Goal: Information Seeking & Learning: Learn about a topic

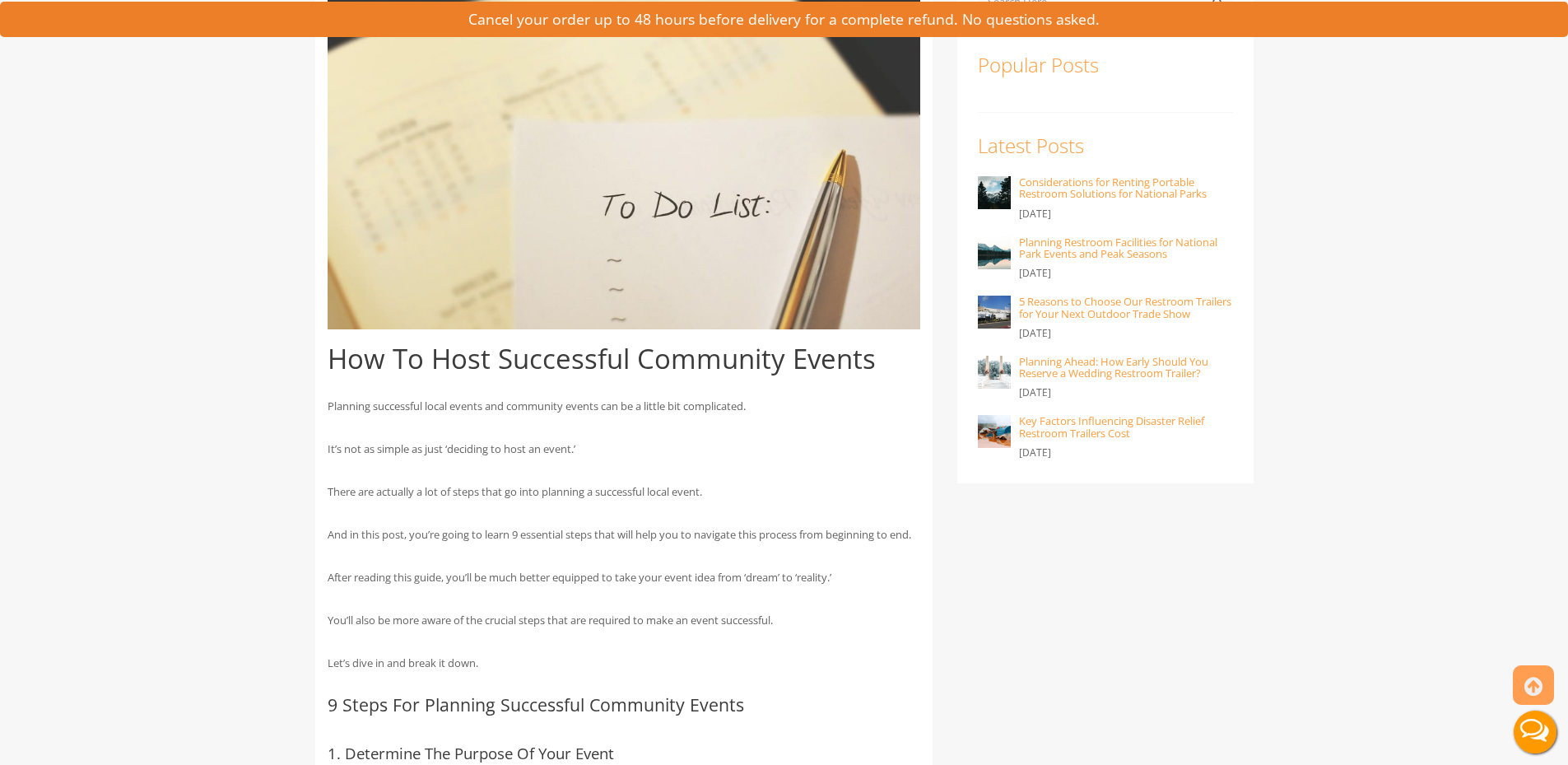
scroll to position [577, 0]
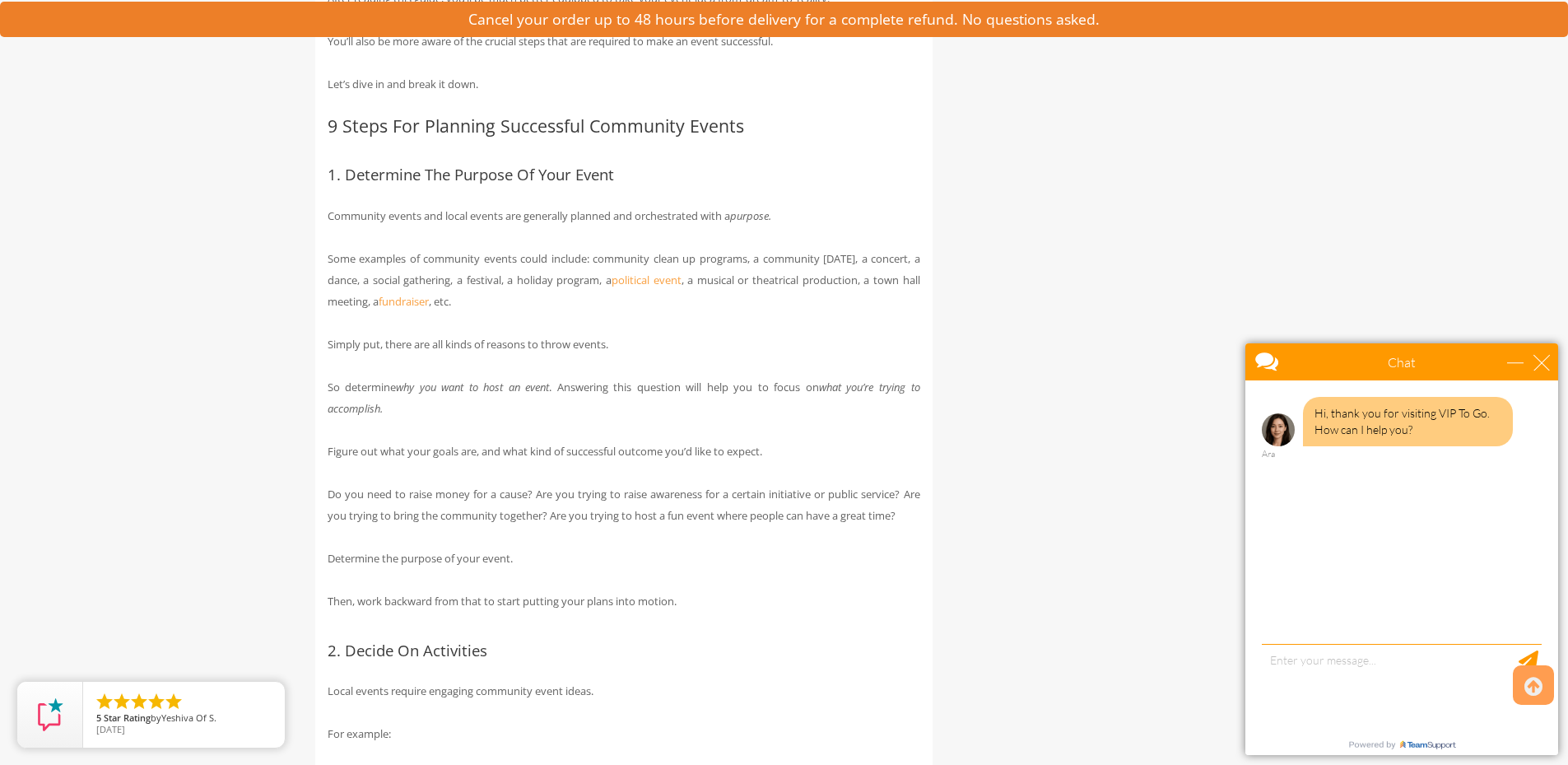
click at [639, 226] on p "Community events and local events are generally planned and orchestrated with a…" at bounding box center [624, 215] width 592 height 21
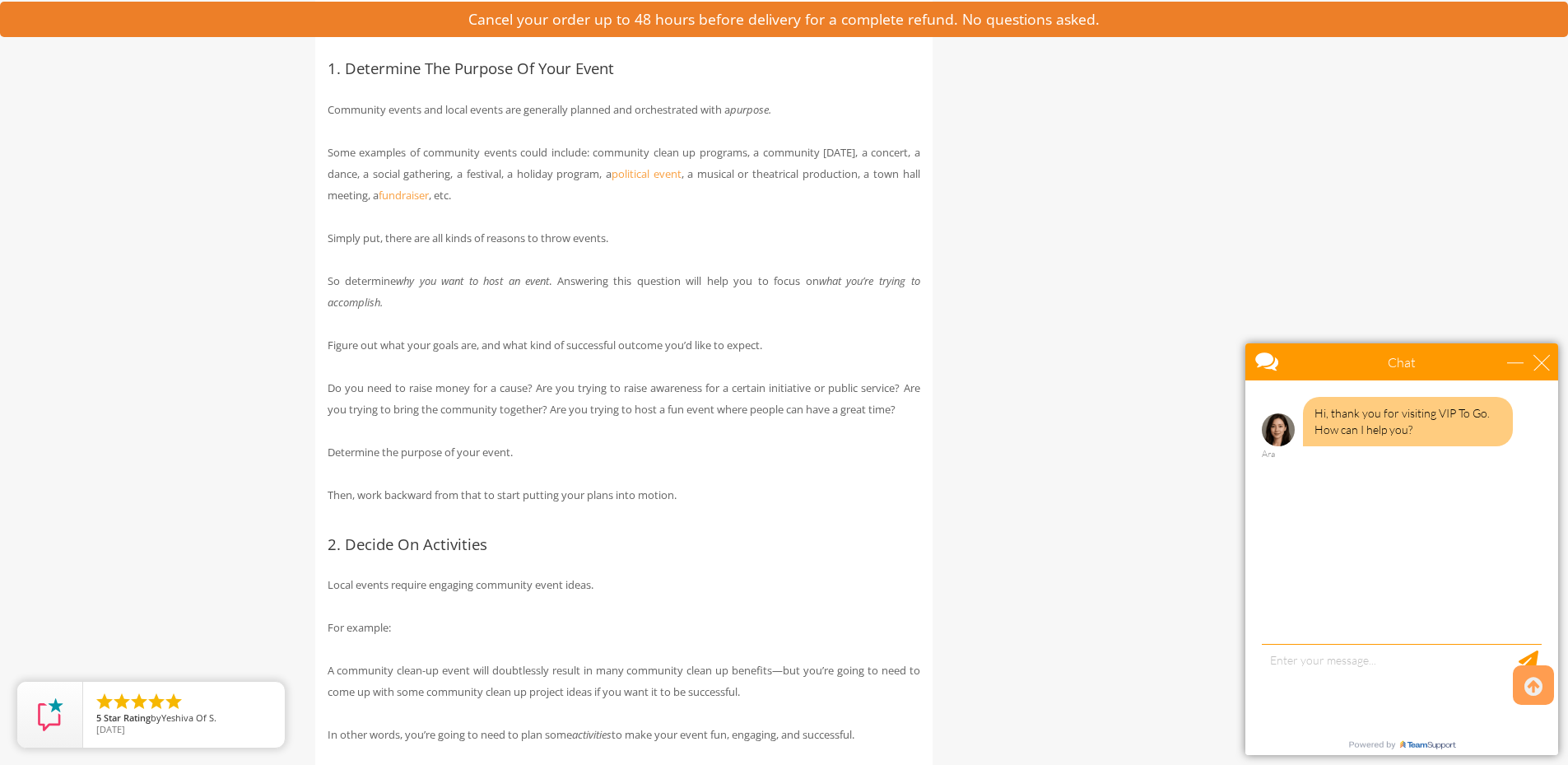
scroll to position [1153, 0]
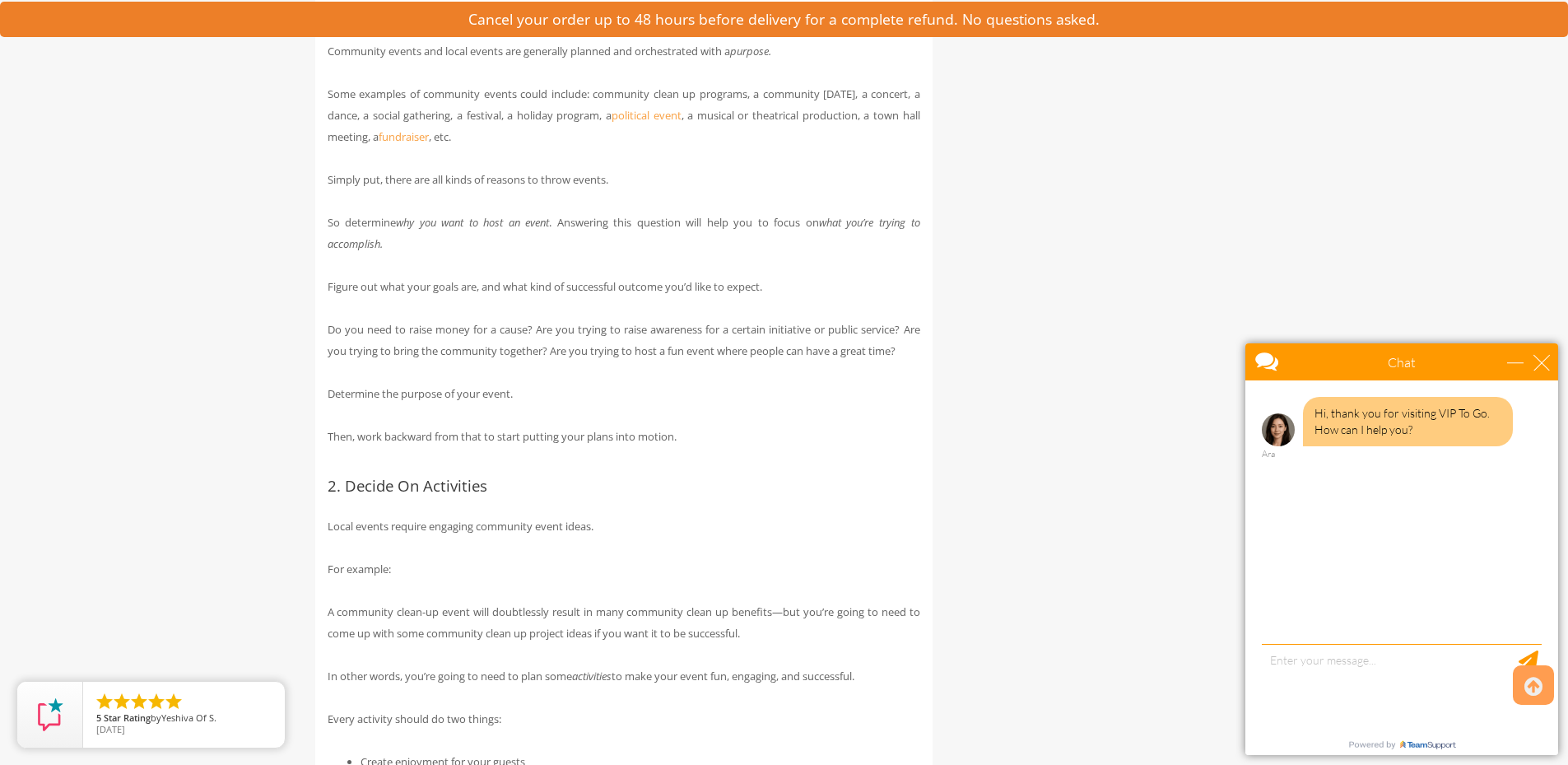
click at [639, 240] on p "So determine why you want to host an event . Answering this question will help …" at bounding box center [624, 233] width 592 height 43
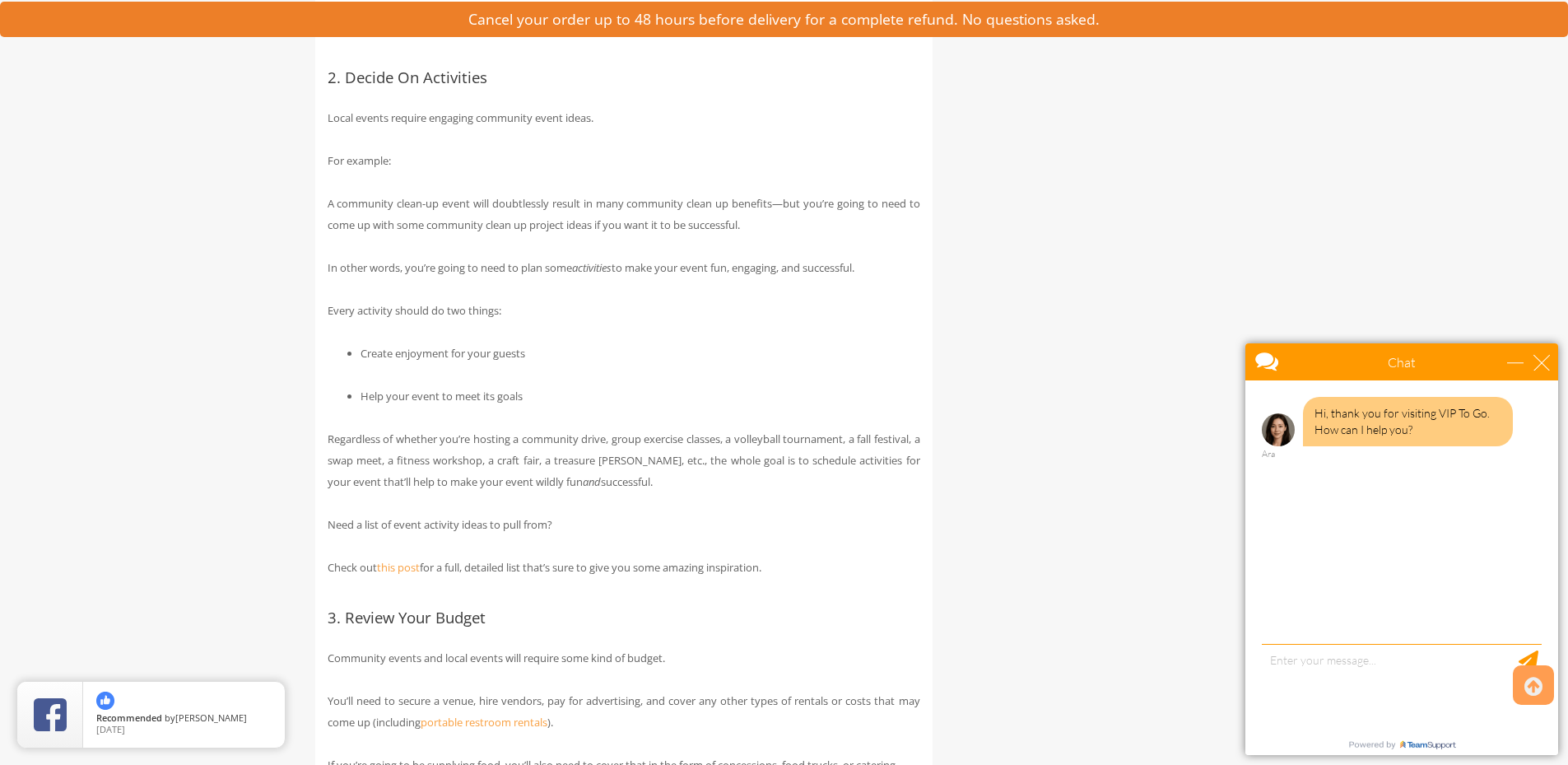
scroll to position [1565, 0]
click at [1542, 363] on div "close" at bounding box center [1542, 362] width 17 height 17
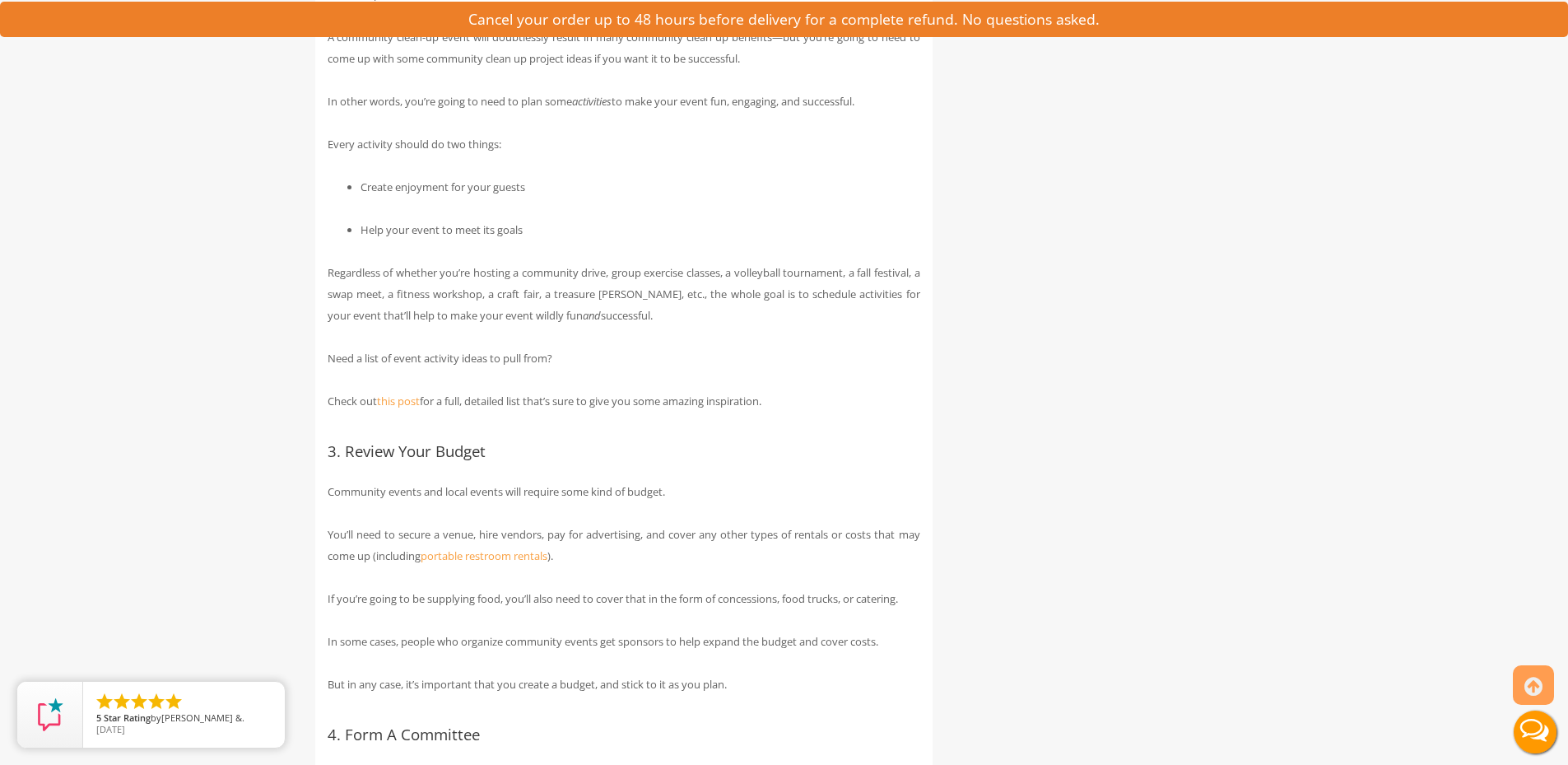
scroll to position [1730, 0]
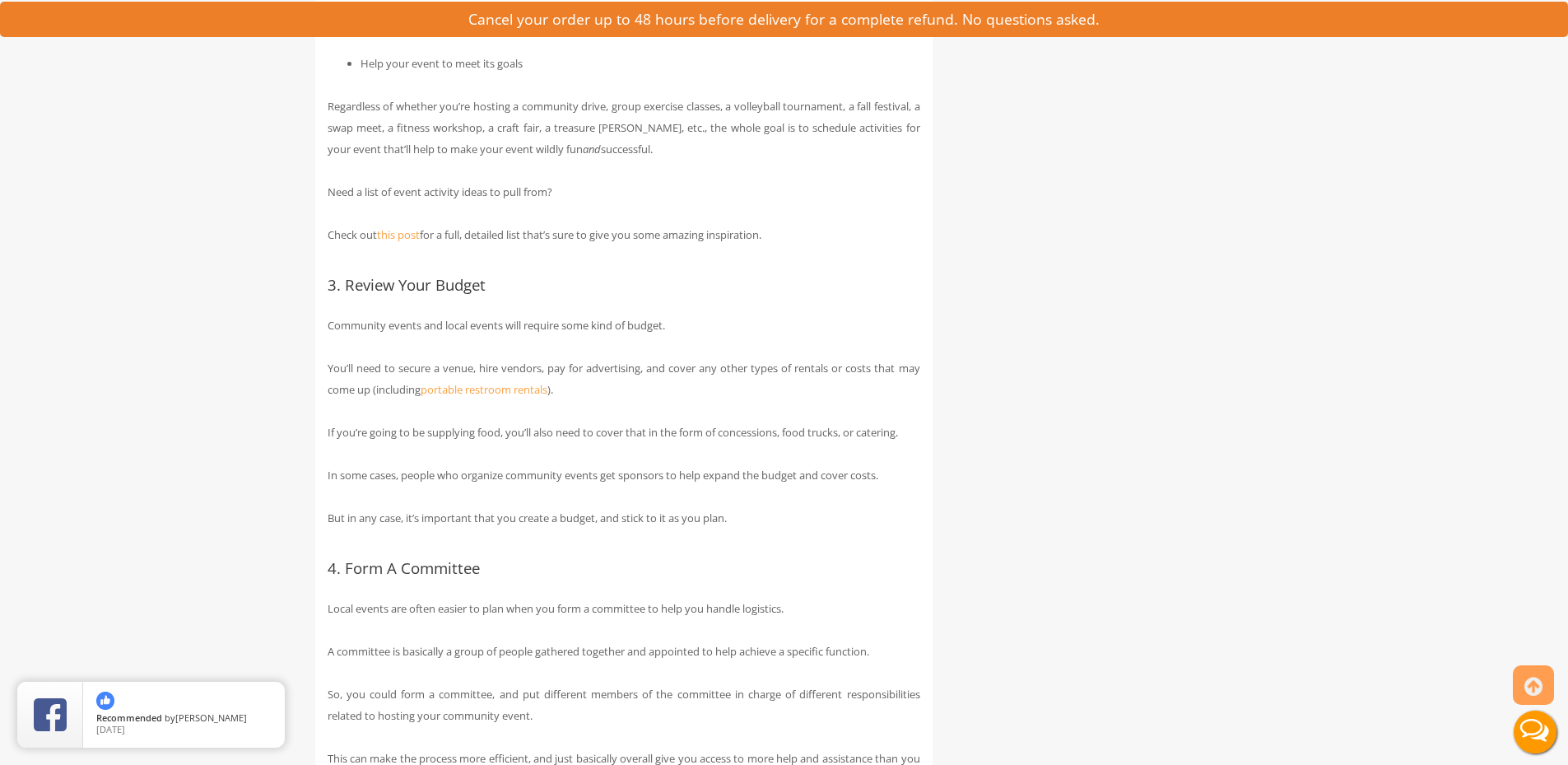
click at [631, 294] on h3 "3. Review Your Budget" at bounding box center [624, 285] width 592 height 17
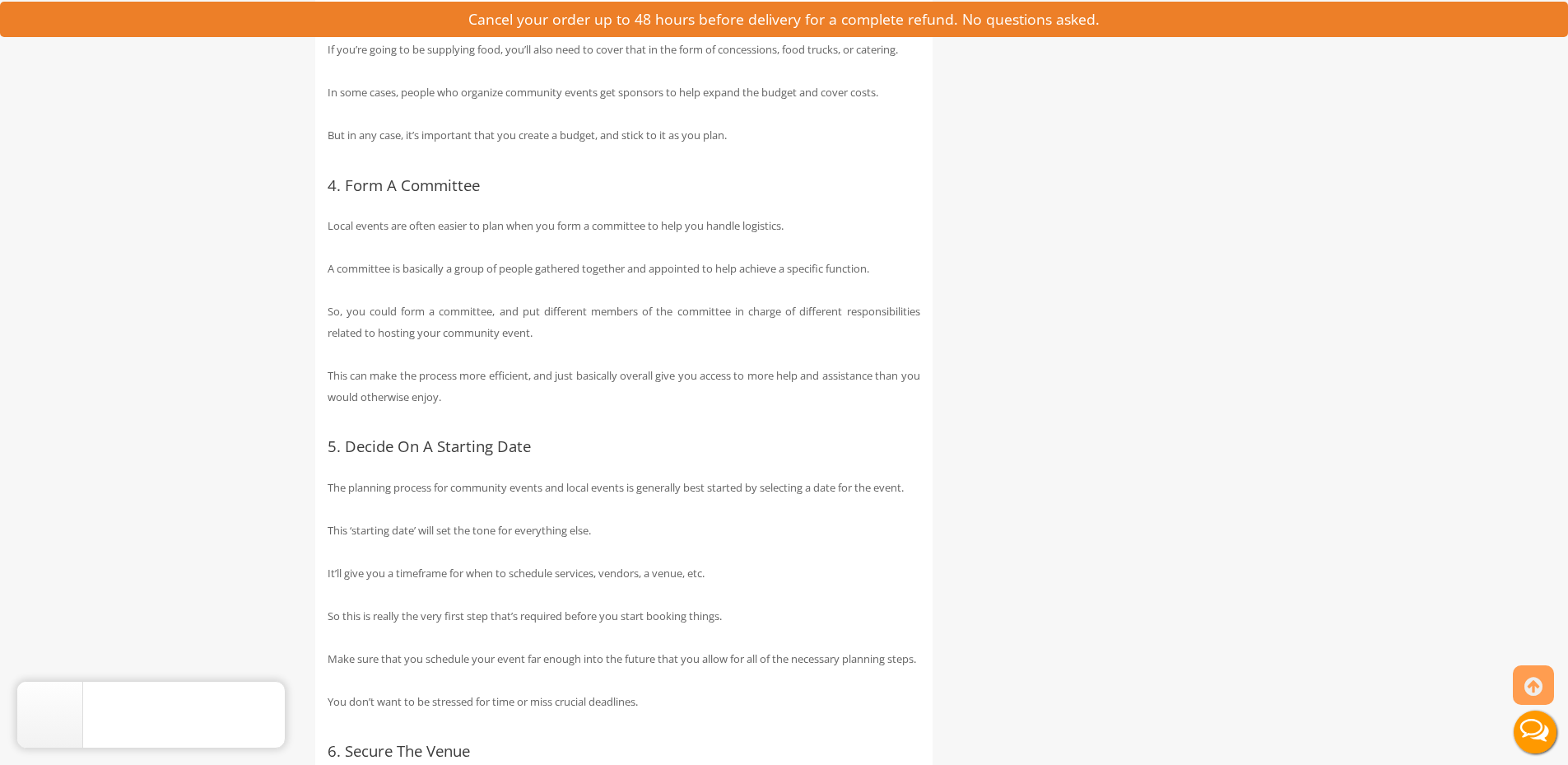
scroll to position [2306, 0]
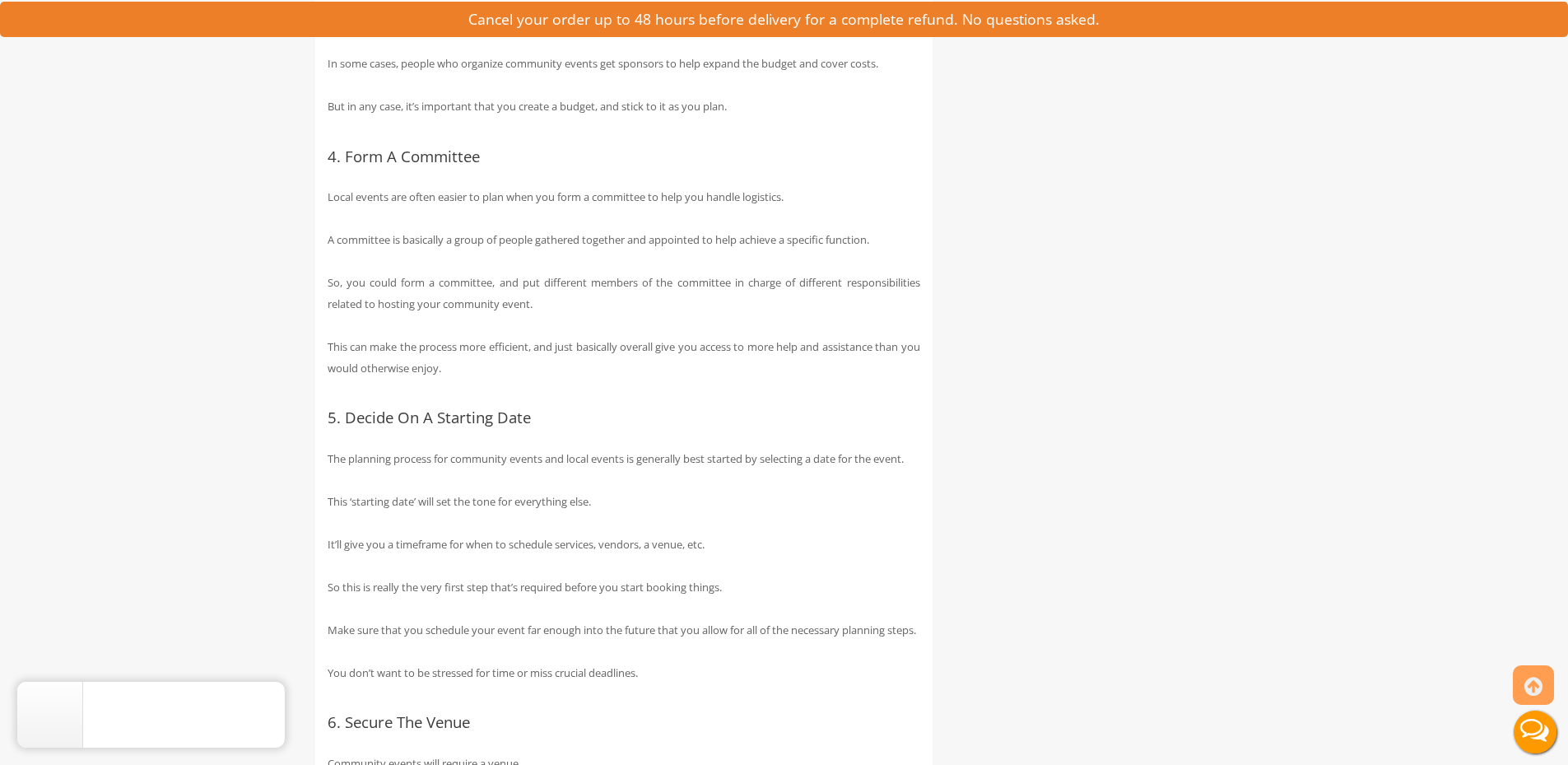
click at [635, 311] on p "So, you could form a committee, and put different members of the committee in c…" at bounding box center [624, 293] width 592 height 43
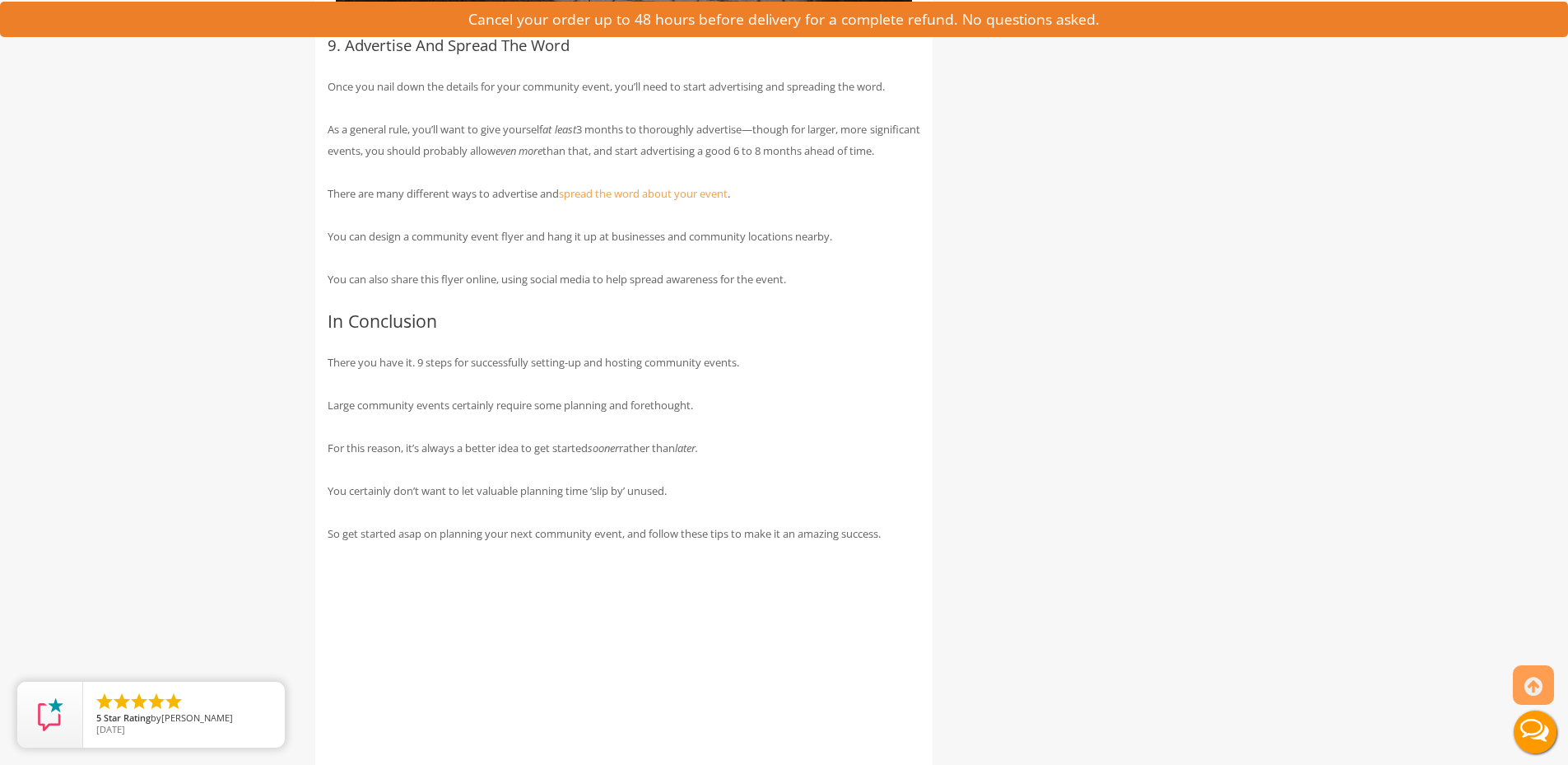
scroll to position [5700, 0]
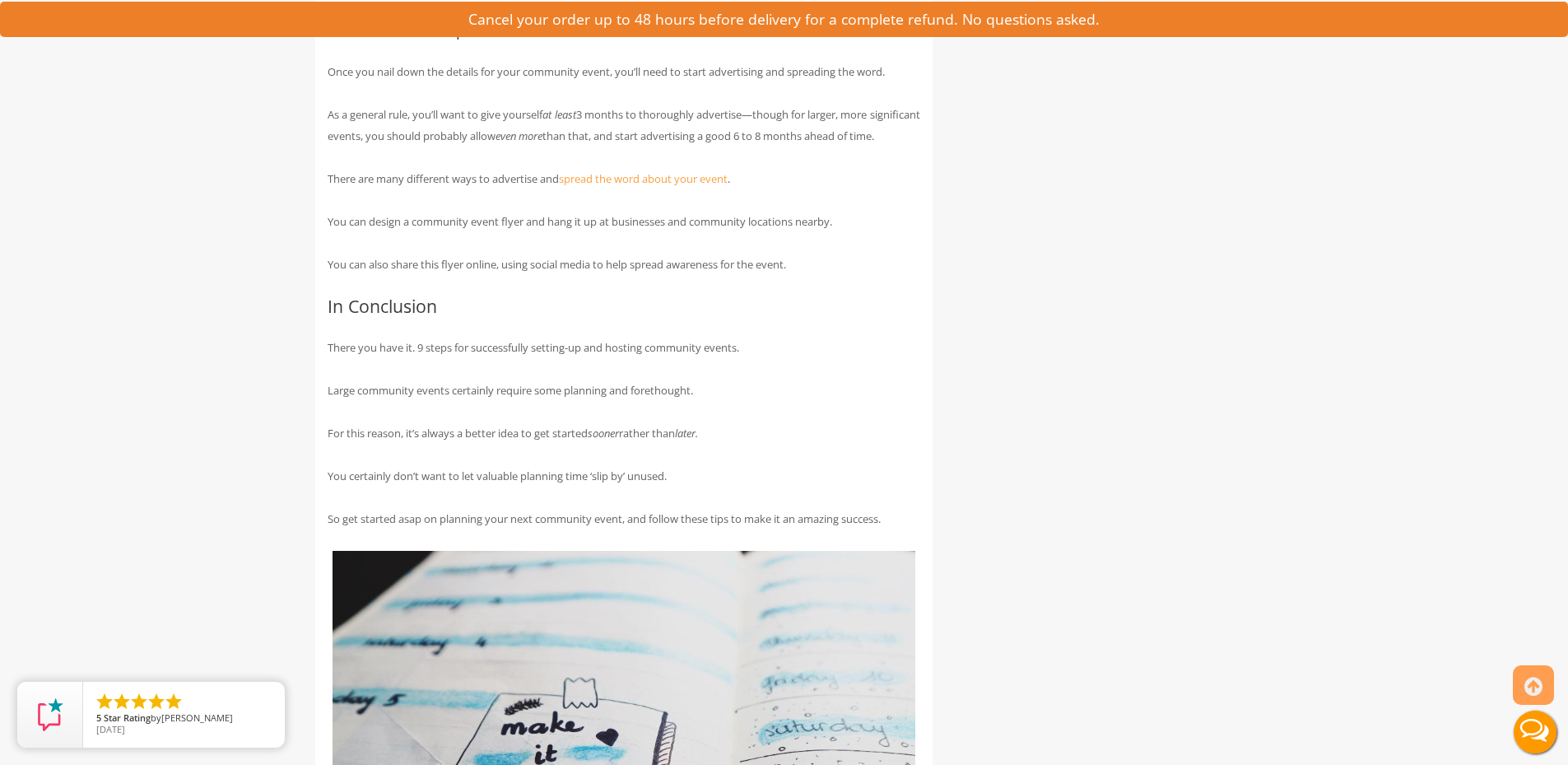
click at [1279, 266] on div at bounding box center [784, 382] width 1568 height 765
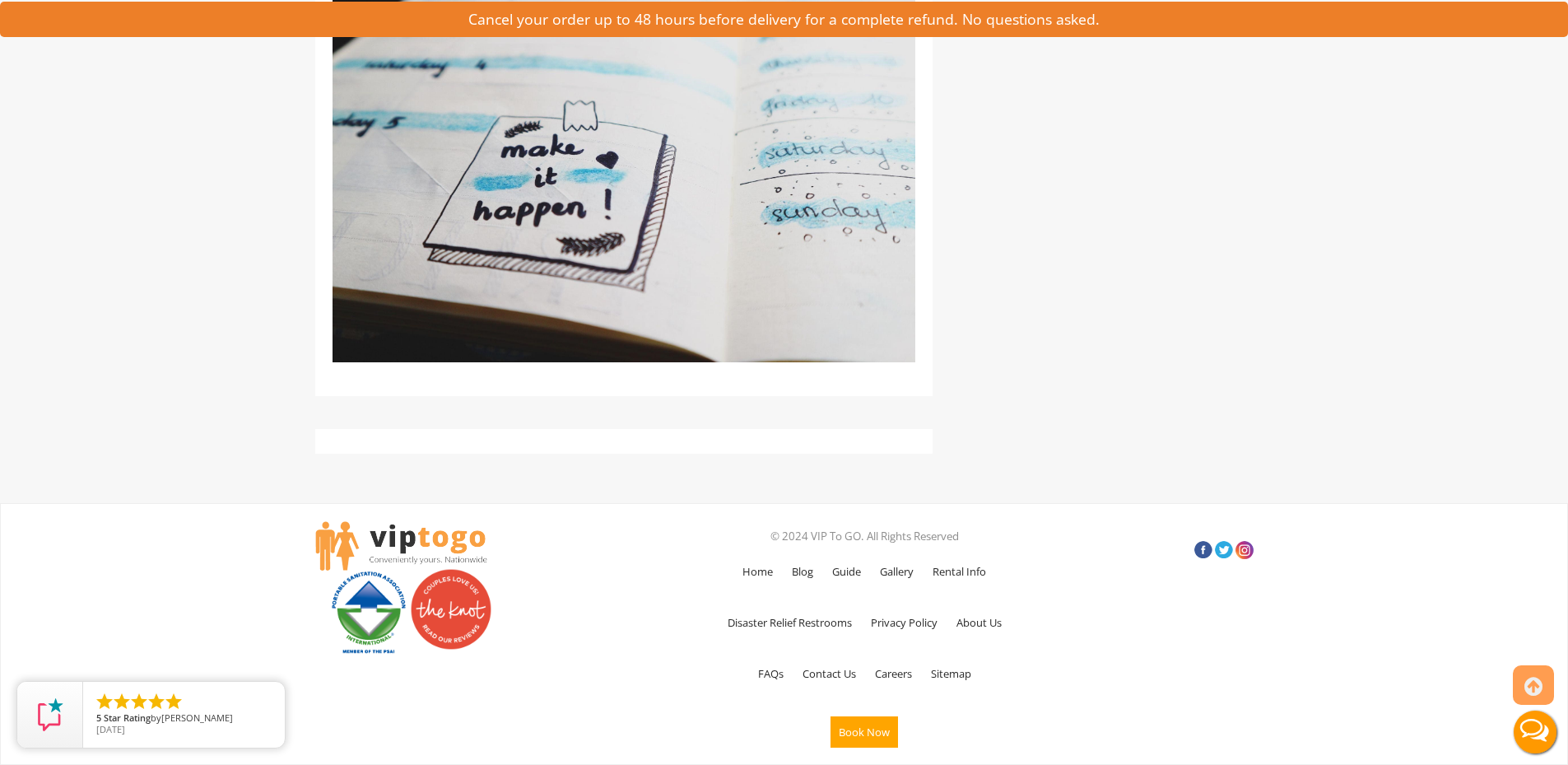
drag, startPoint x: 1117, startPoint y: 236, endPoint x: 1107, endPoint y: 434, distance: 198.3
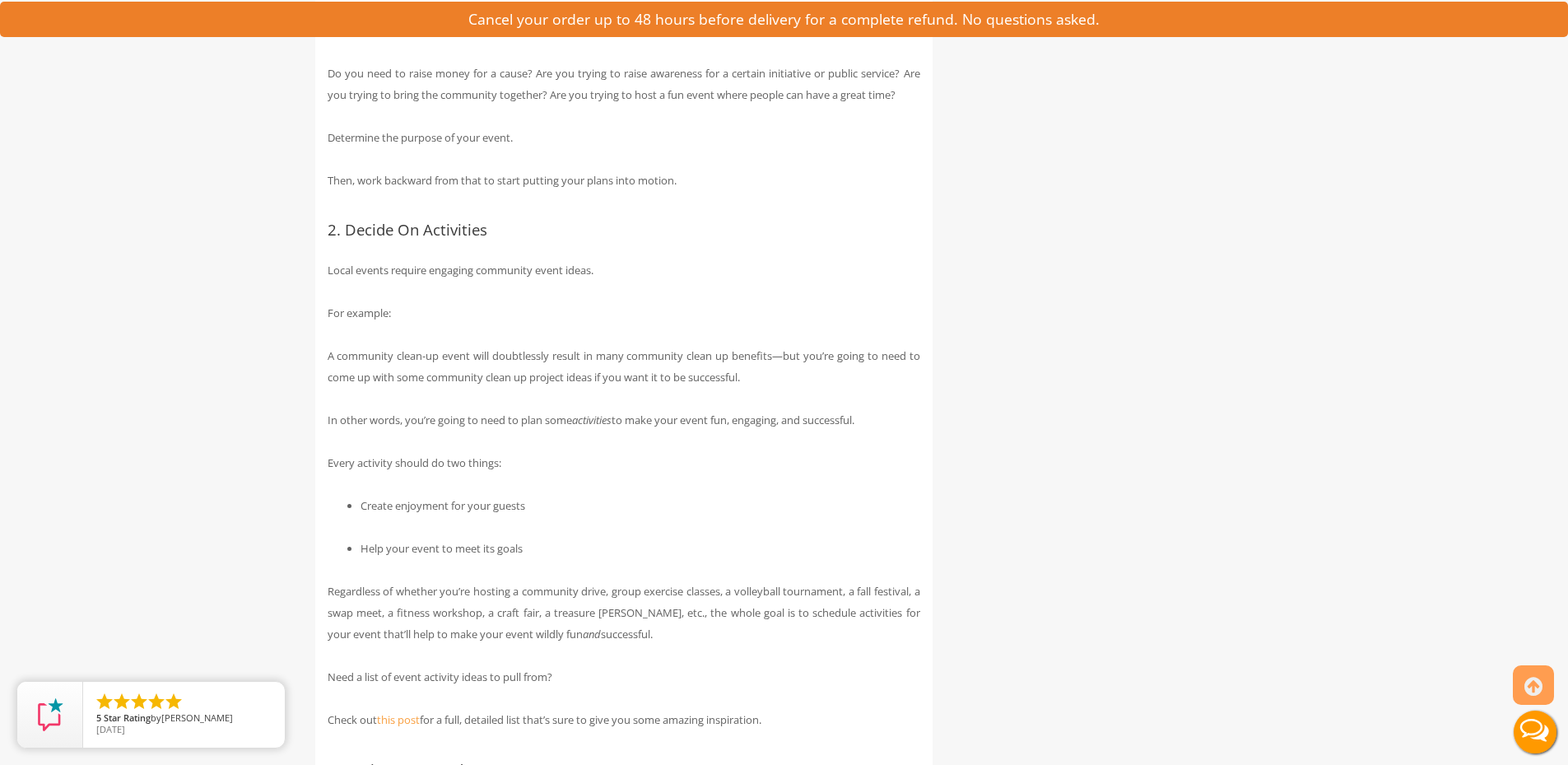
scroll to position [0, 0]
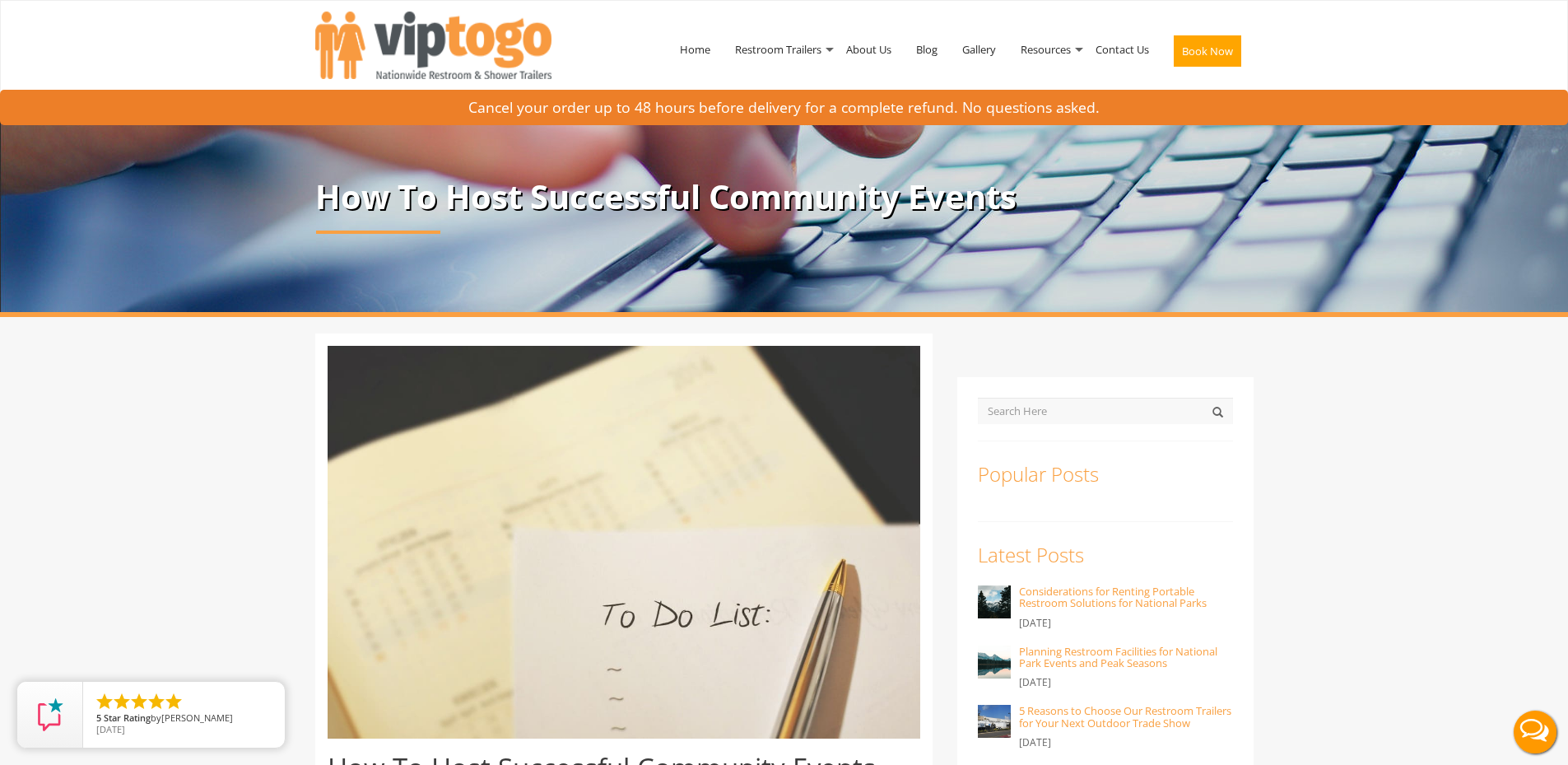
drag, startPoint x: 1132, startPoint y: 431, endPoint x: 922, endPoint y: 141, distance: 358.1
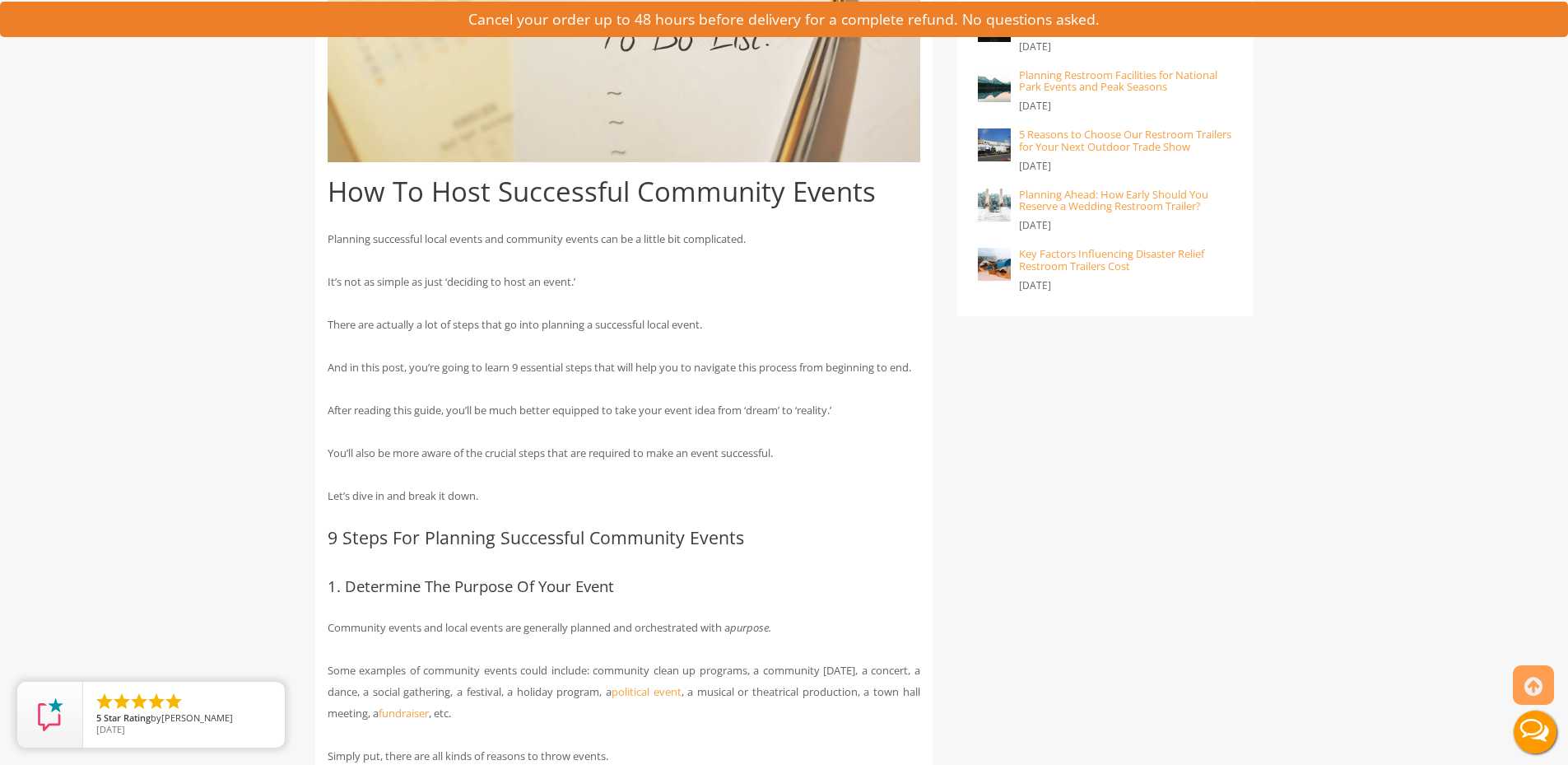
click at [607, 325] on p "There are actually a lot of steps that go into planning a successful local even…" at bounding box center [624, 324] width 592 height 21
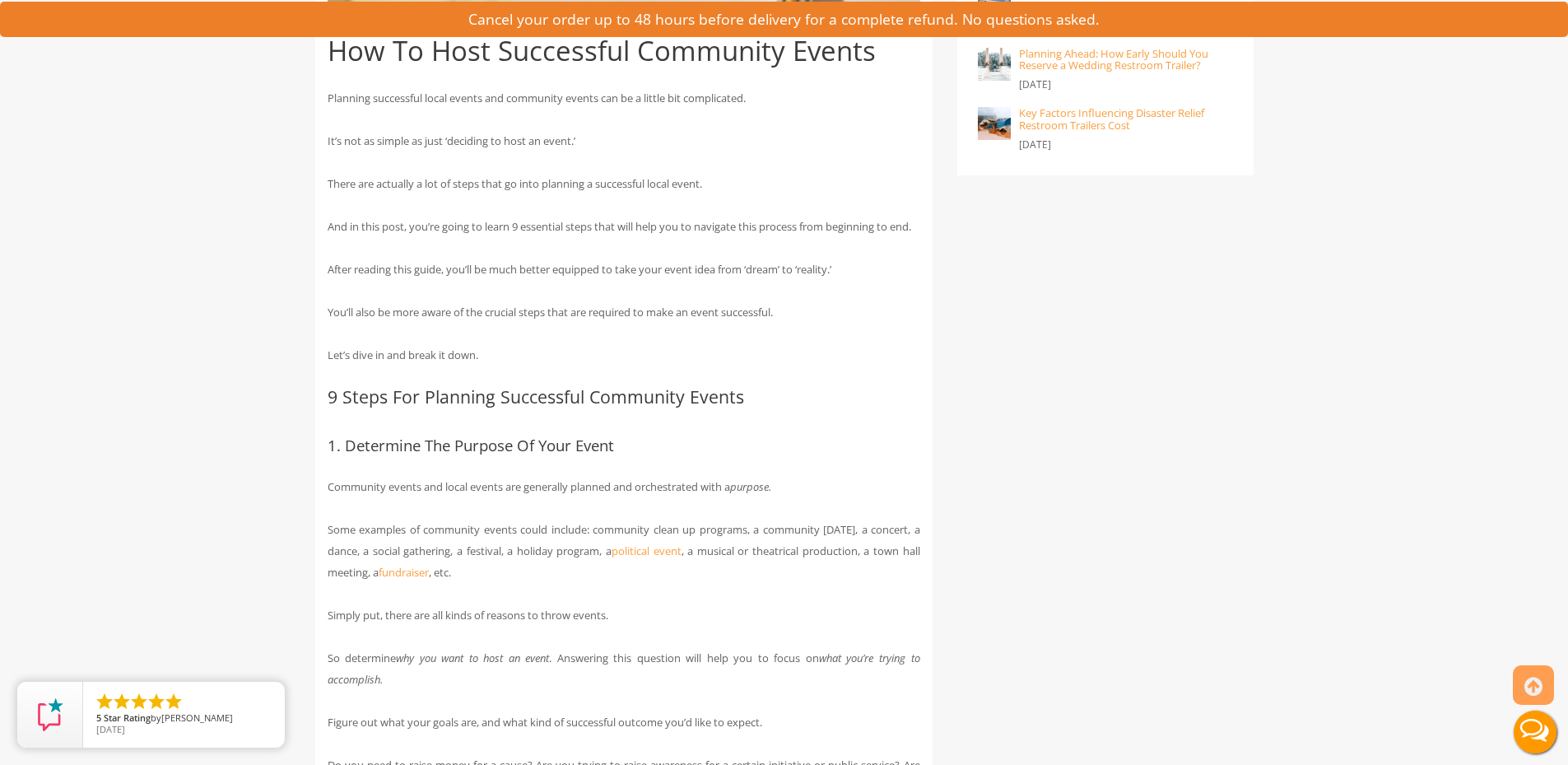
scroll to position [741, 0]
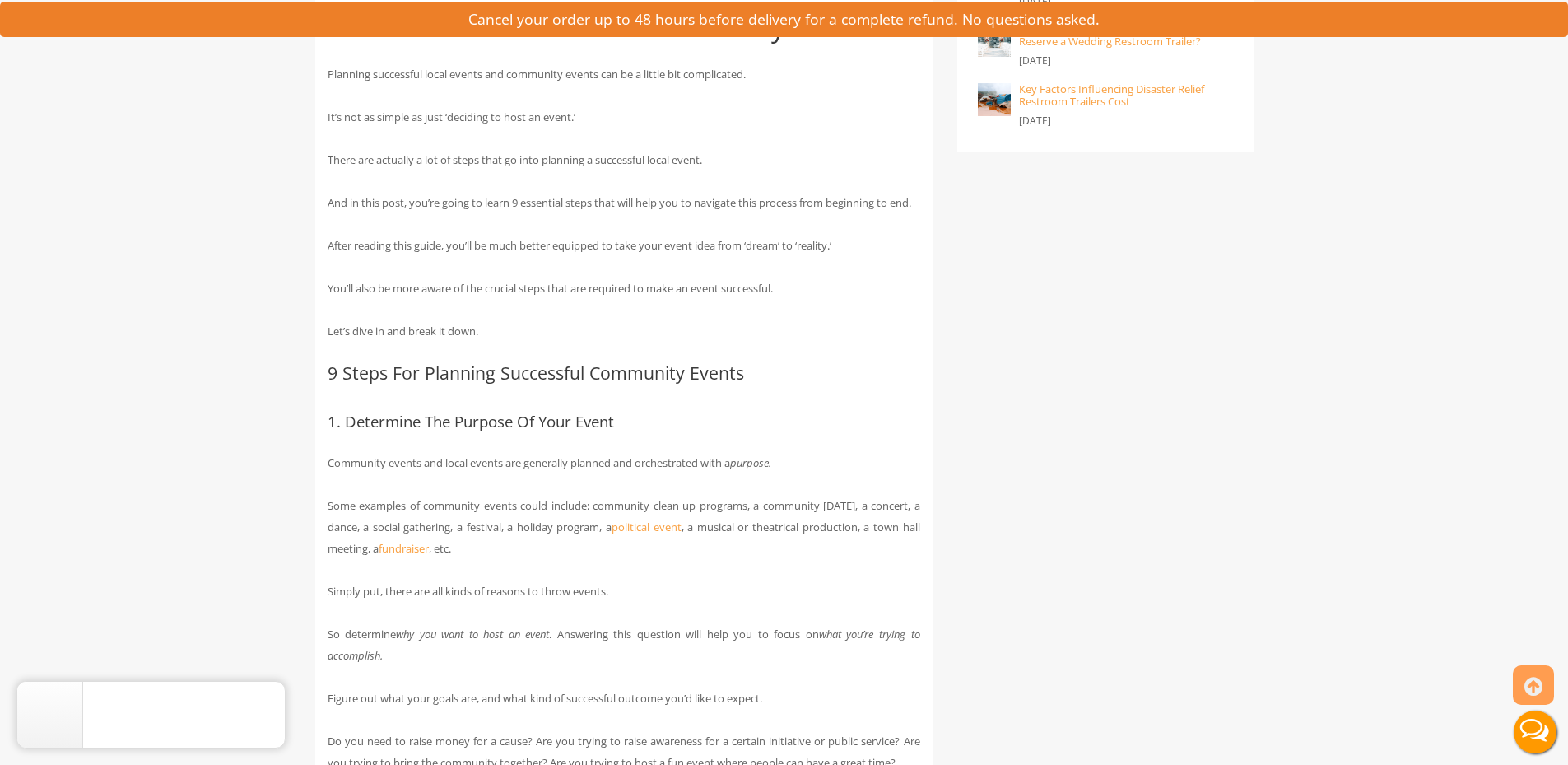
drag, startPoint x: 646, startPoint y: 323, endPoint x: 553, endPoint y: 304, distance: 94.9
click at [553, 299] on p "You’ll also be more aware of the crucial steps that are required to make an eve…" at bounding box center [624, 288] width 592 height 21
